Goal: Transaction & Acquisition: Register for event/course

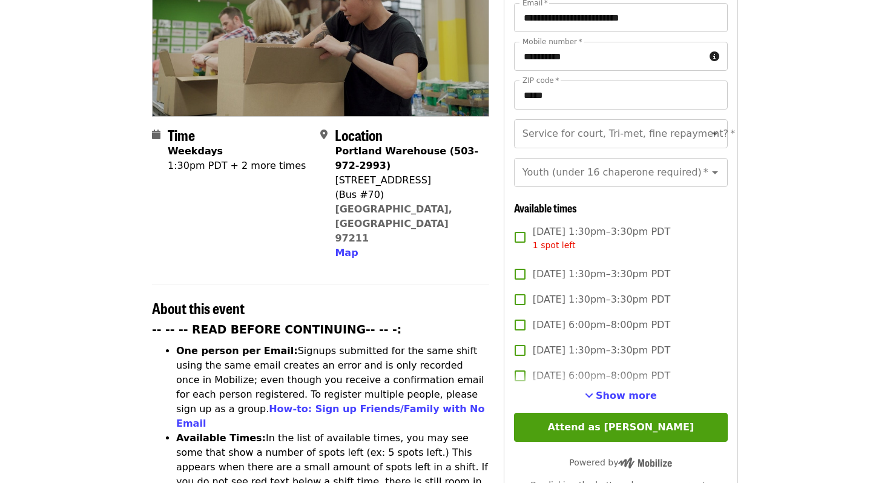
scroll to position [236, 0]
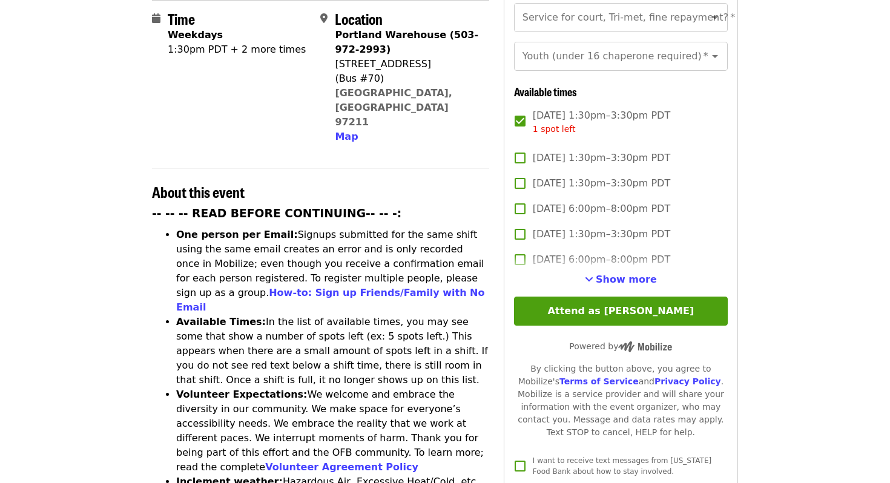
scroll to position [353, 0]
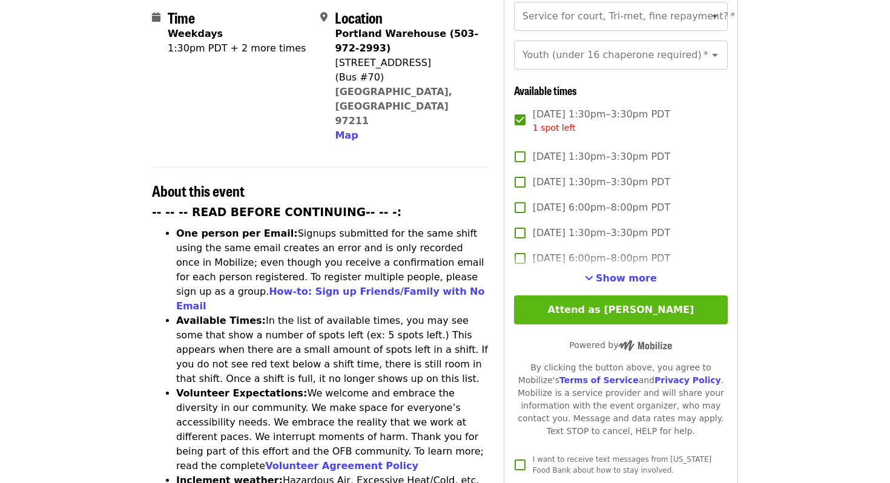
click at [537, 296] on button "Attend as [PERSON_NAME]" at bounding box center [621, 310] width 214 height 29
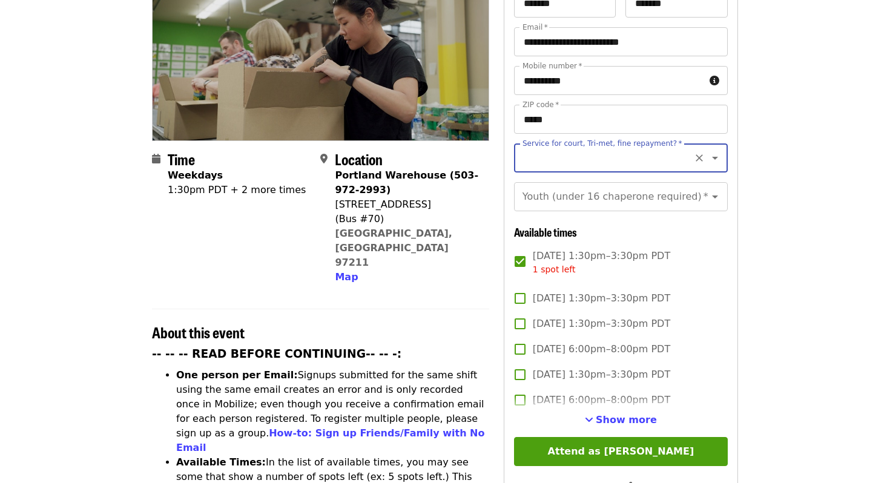
scroll to position [165, 0]
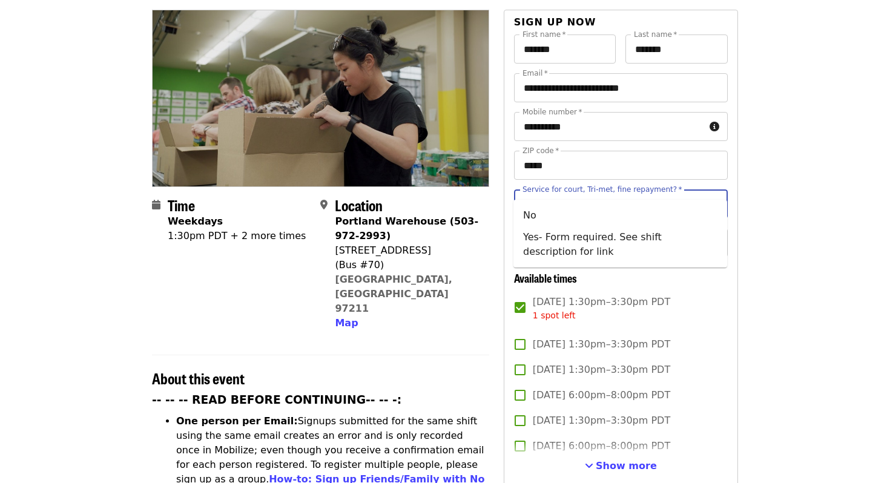
click at [535, 193] on input "Service for court, Tri-met, fine repayment?   *" at bounding box center [606, 204] width 165 height 23
click at [526, 214] on li "No" at bounding box center [621, 216] width 214 height 22
type input "**"
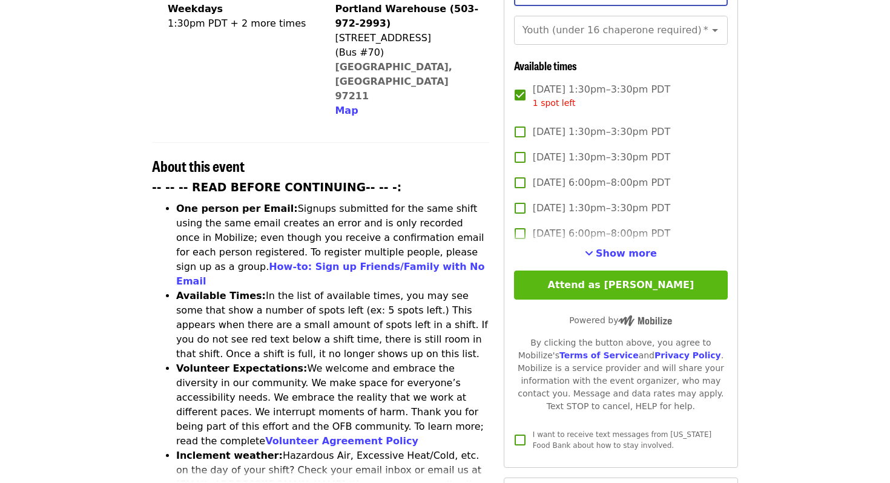
click at [569, 271] on button "Attend as [PERSON_NAME]" at bounding box center [621, 285] width 214 height 29
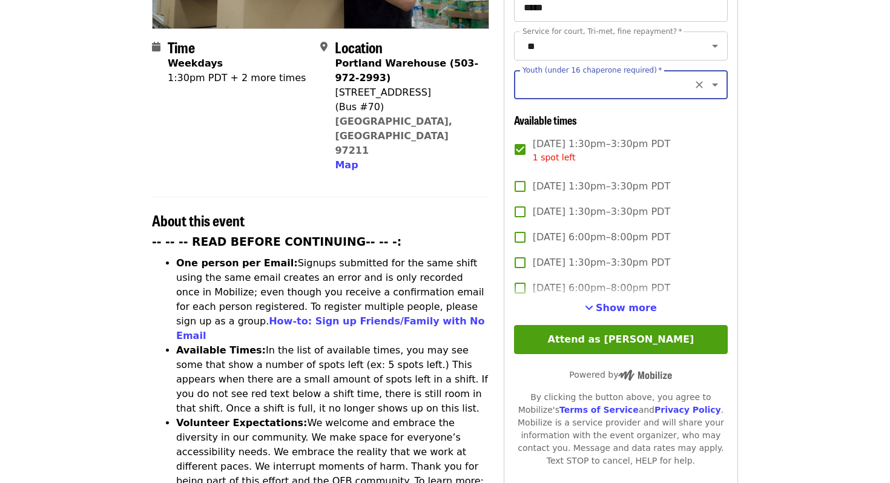
scroll to position [314, 0]
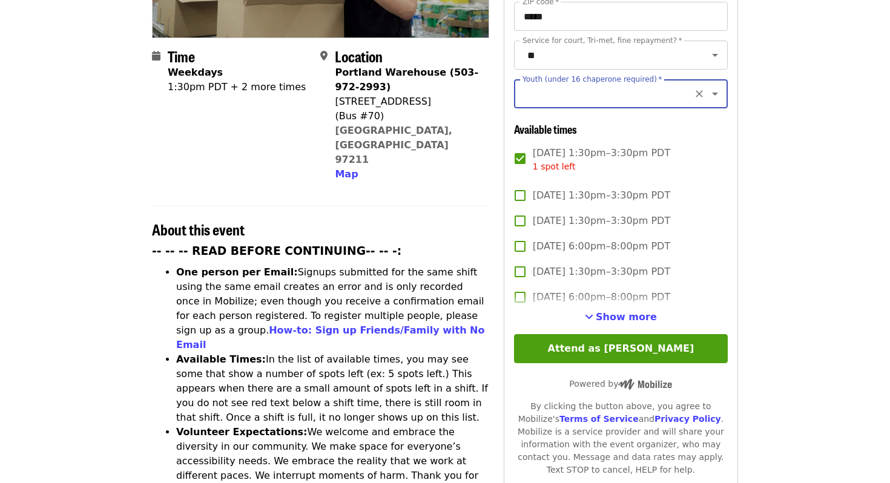
click at [546, 82] on input "Youth (under 16 chaperone required)   *" at bounding box center [606, 93] width 165 height 23
click at [539, 110] on li "16 and older" at bounding box center [621, 105] width 214 height 22
type input "**********"
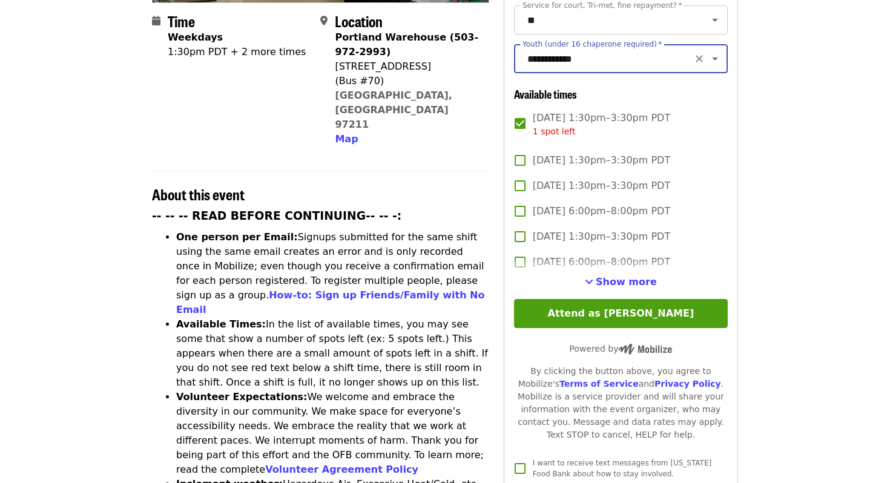
scroll to position [357, 0]
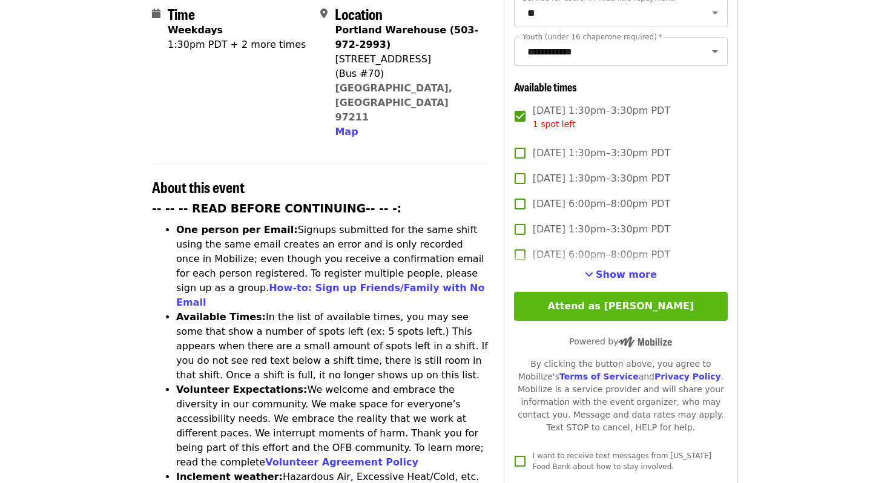
click at [577, 292] on button "Attend as [PERSON_NAME]" at bounding box center [621, 306] width 214 height 29
